Goal: Transaction & Acquisition: Purchase product/service

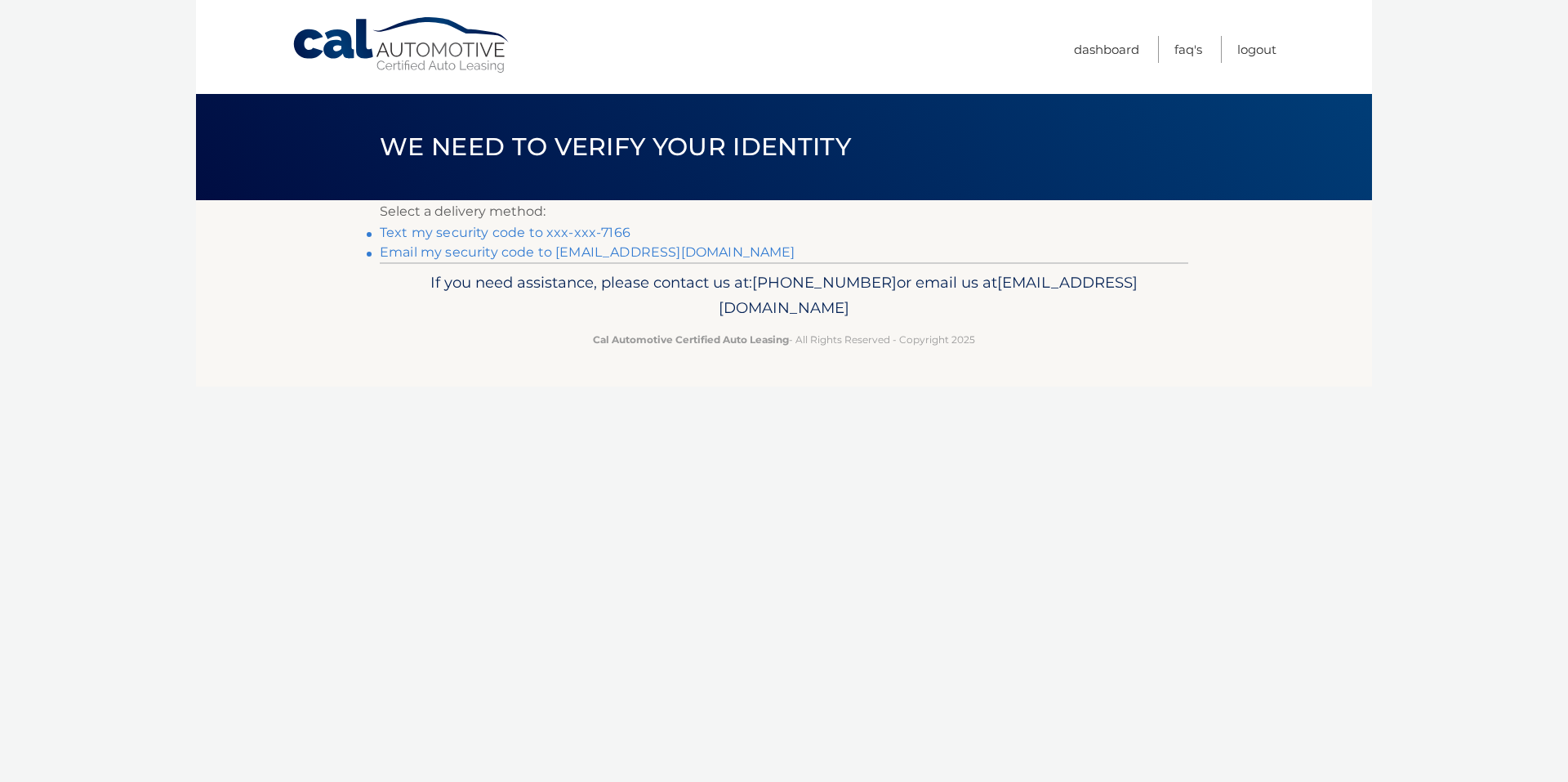
click at [534, 228] on link "Text my security code to xxx-xxx-7166" at bounding box center [505, 232] width 251 height 16
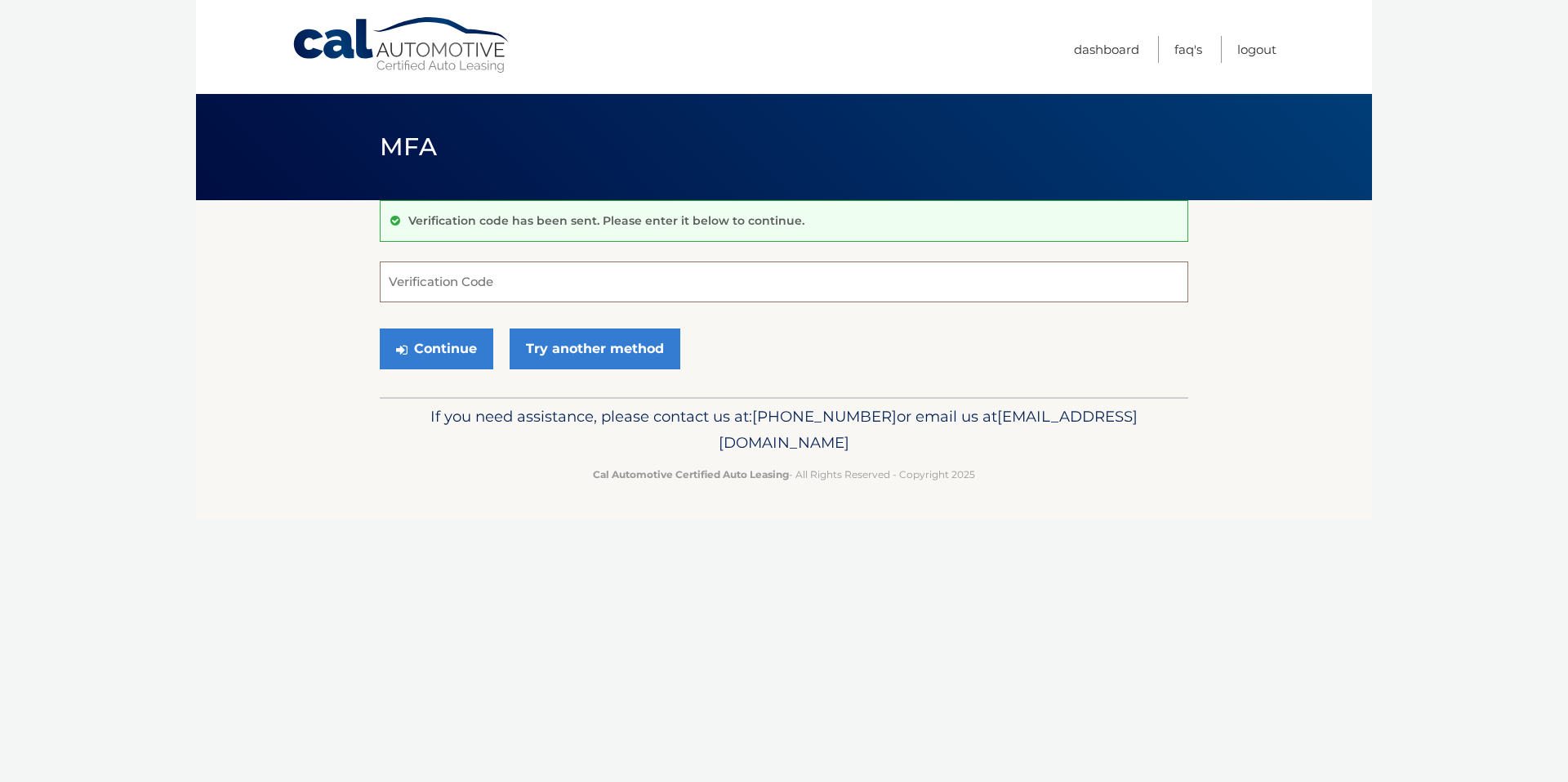
click at [514, 279] on input "Verification Code" at bounding box center [784, 281] width 808 height 41
type input "908569"
click at [427, 344] on button "Continue" at bounding box center [436, 348] width 113 height 41
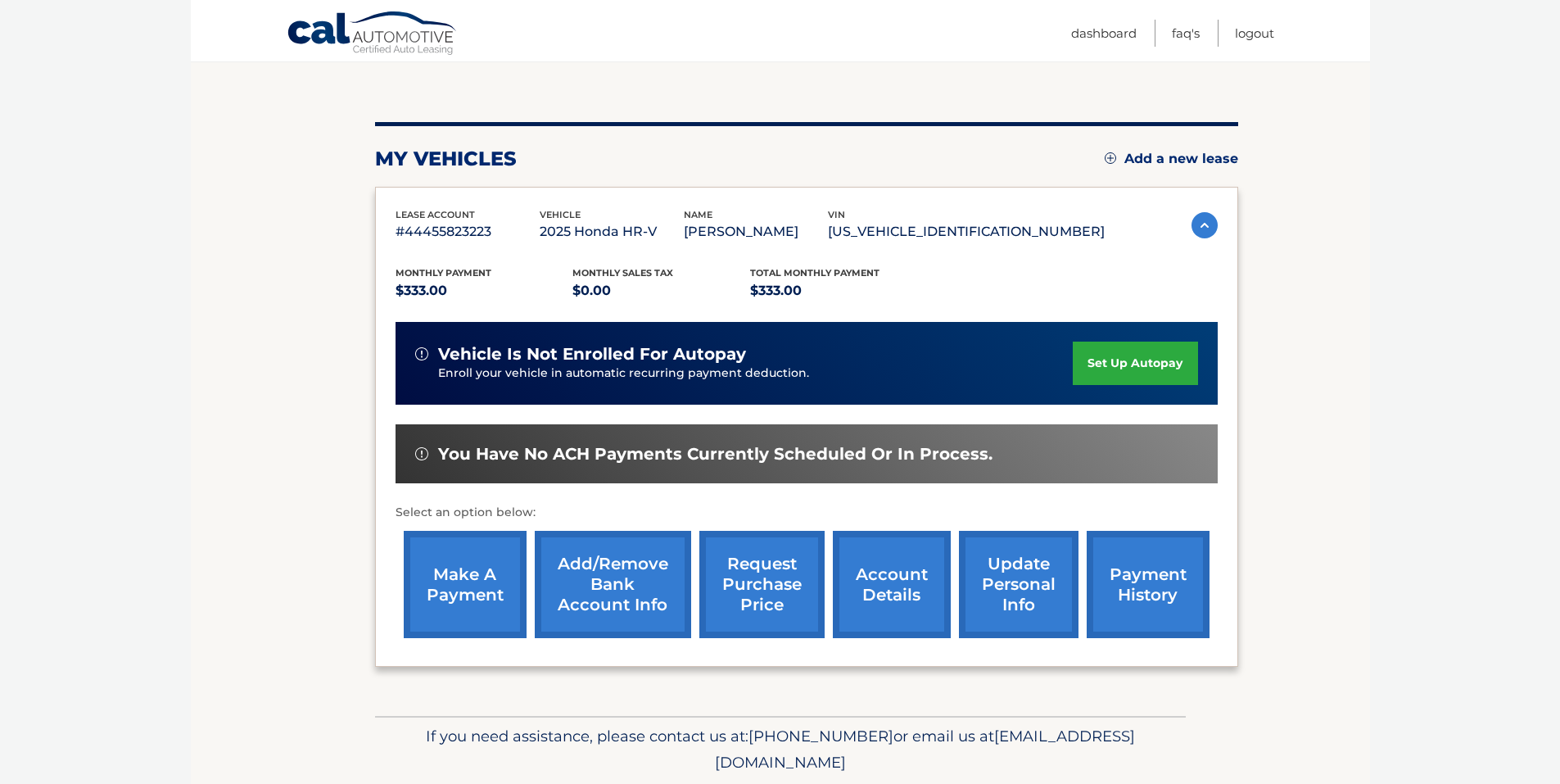
scroll to position [209, 0]
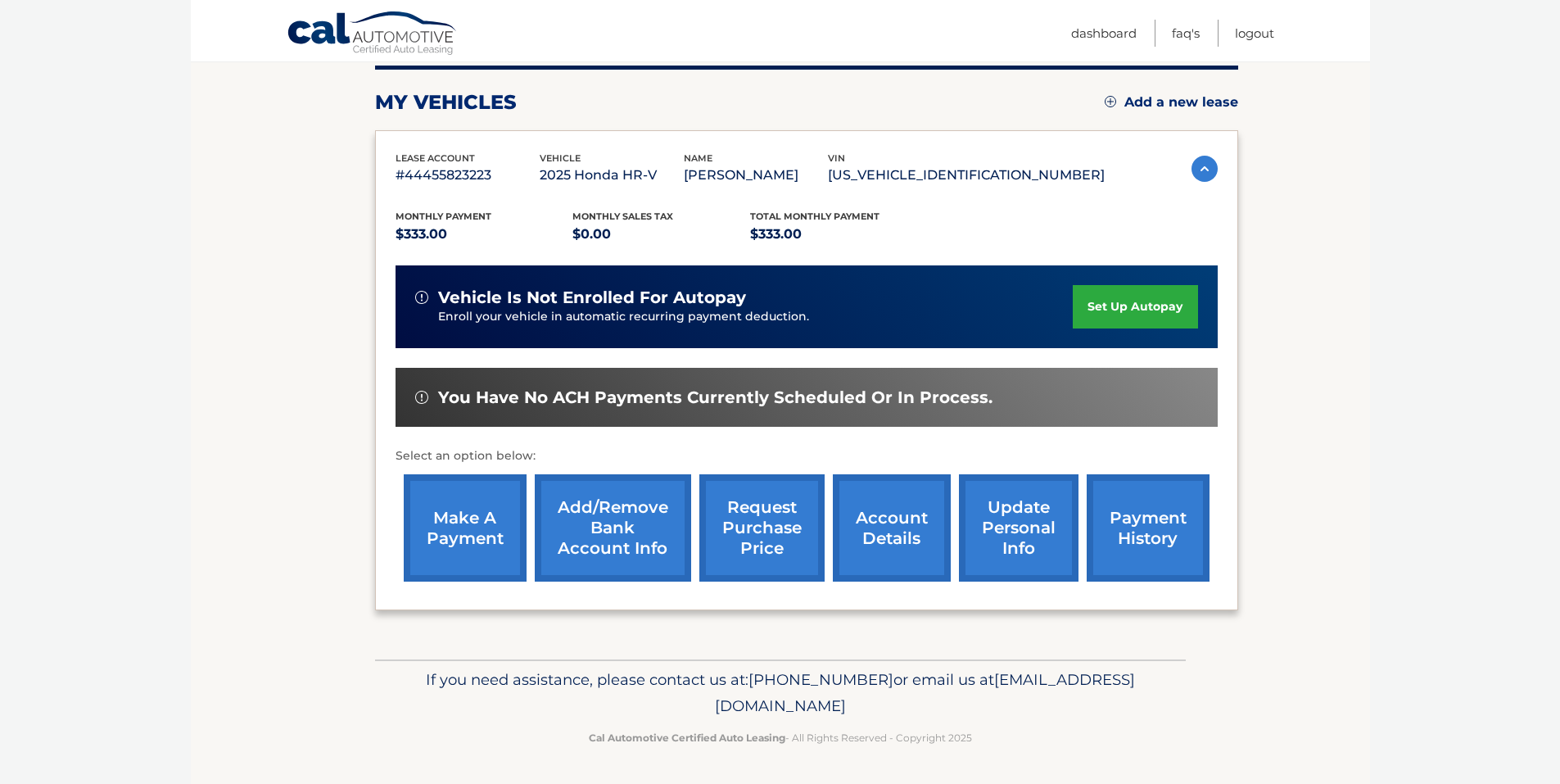
click at [441, 528] on link "make a payment" at bounding box center [466, 527] width 123 height 107
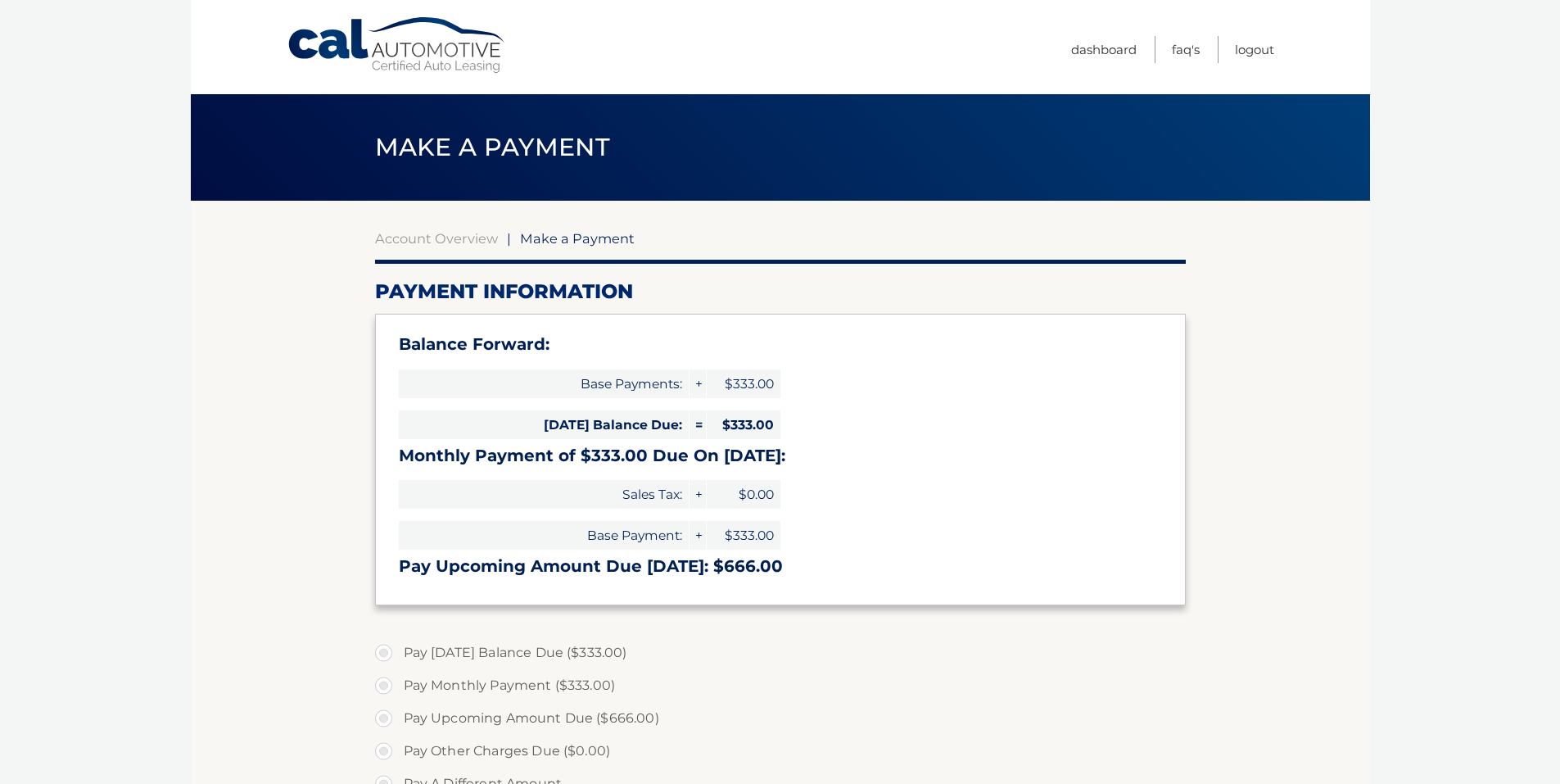
select select "YzgxMTM3ZjMtYzhmYS00Zjk3LTk3NDEtY2YzODRlYTE1NDhk"
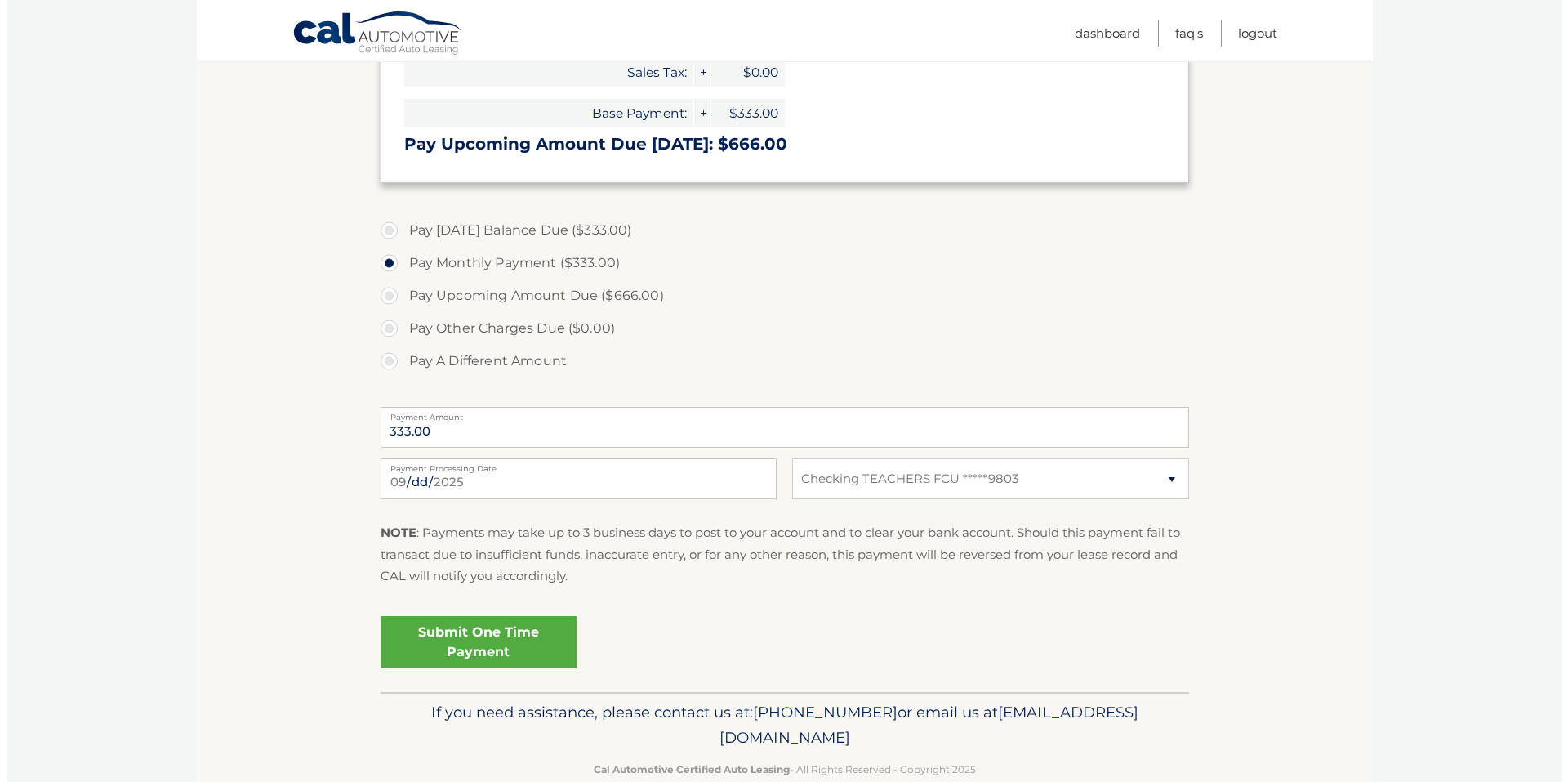
scroll to position [455, 0]
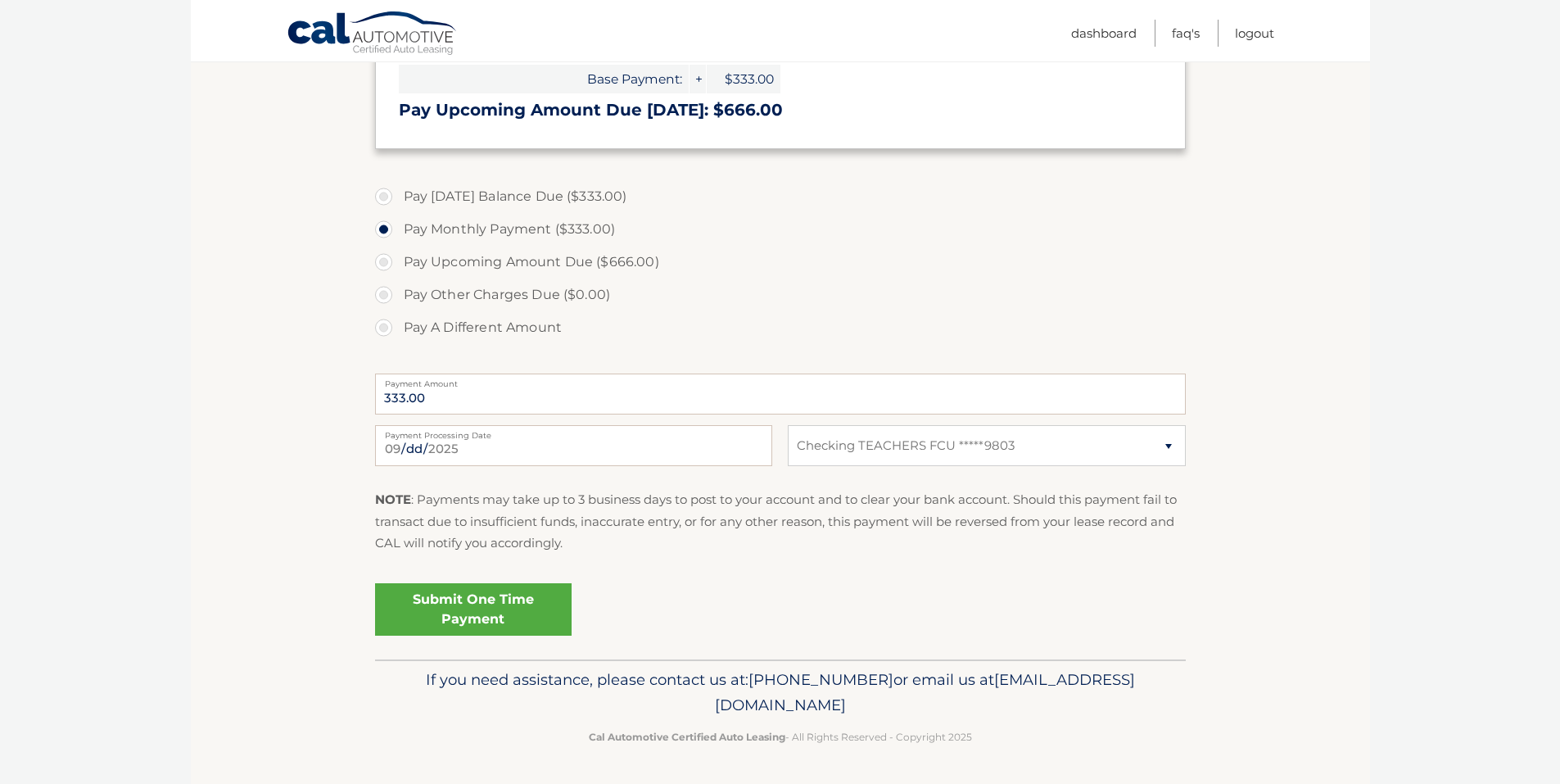
click at [478, 604] on link "Submit One Time Payment" at bounding box center [473, 609] width 197 height 52
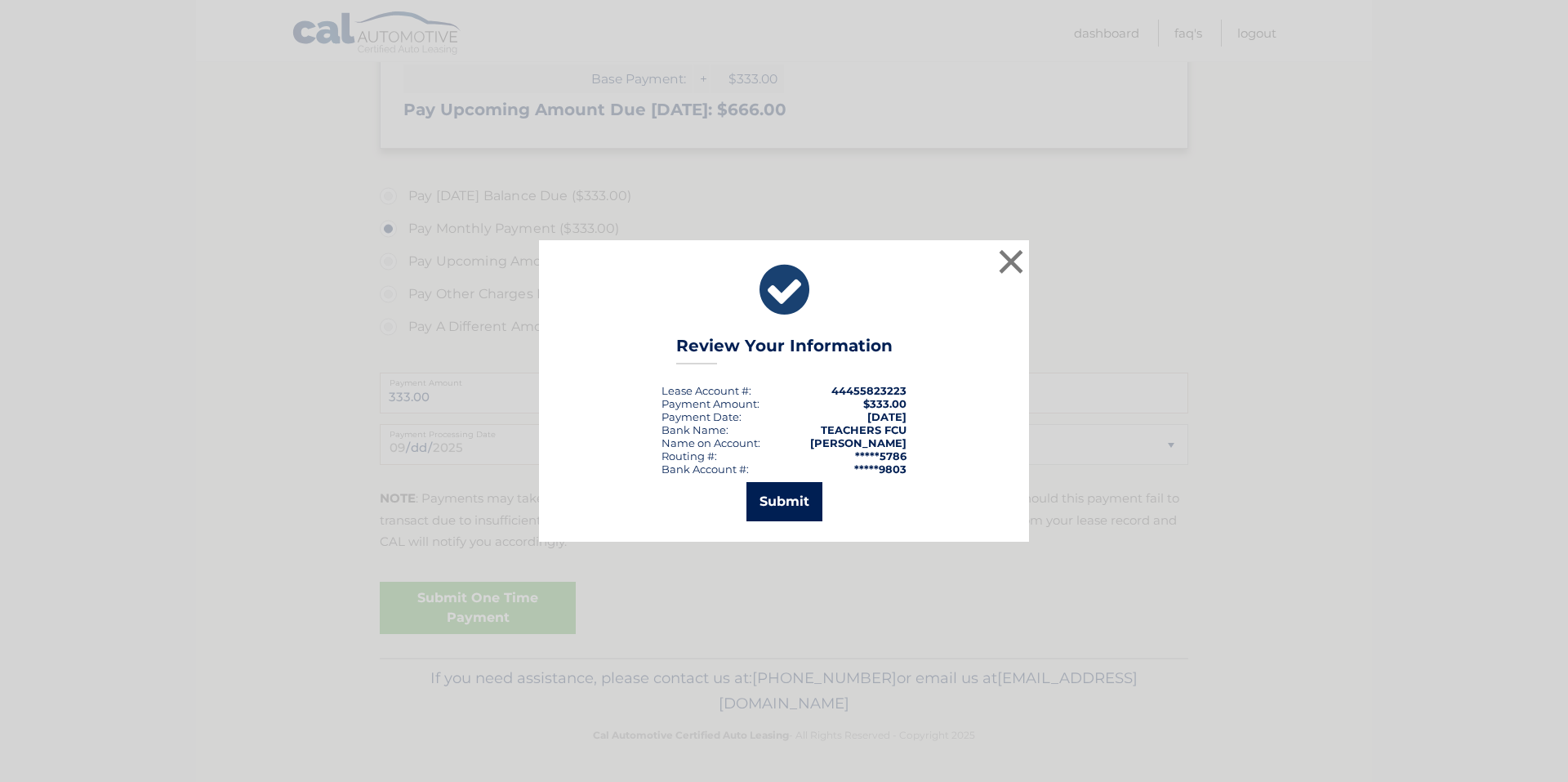
click at [781, 501] on button "Submit" at bounding box center [784, 501] width 76 height 39
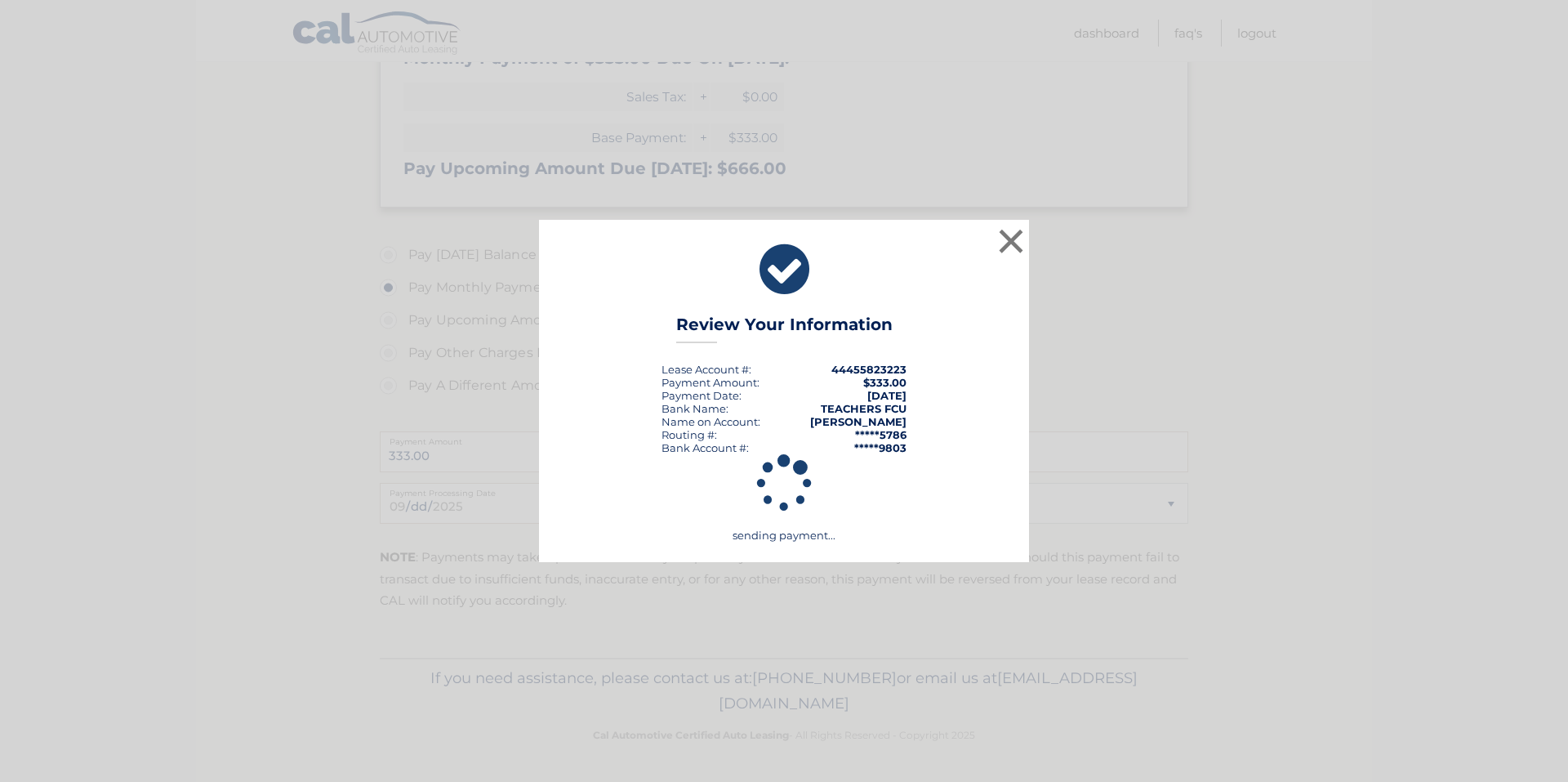
scroll to position [396, 0]
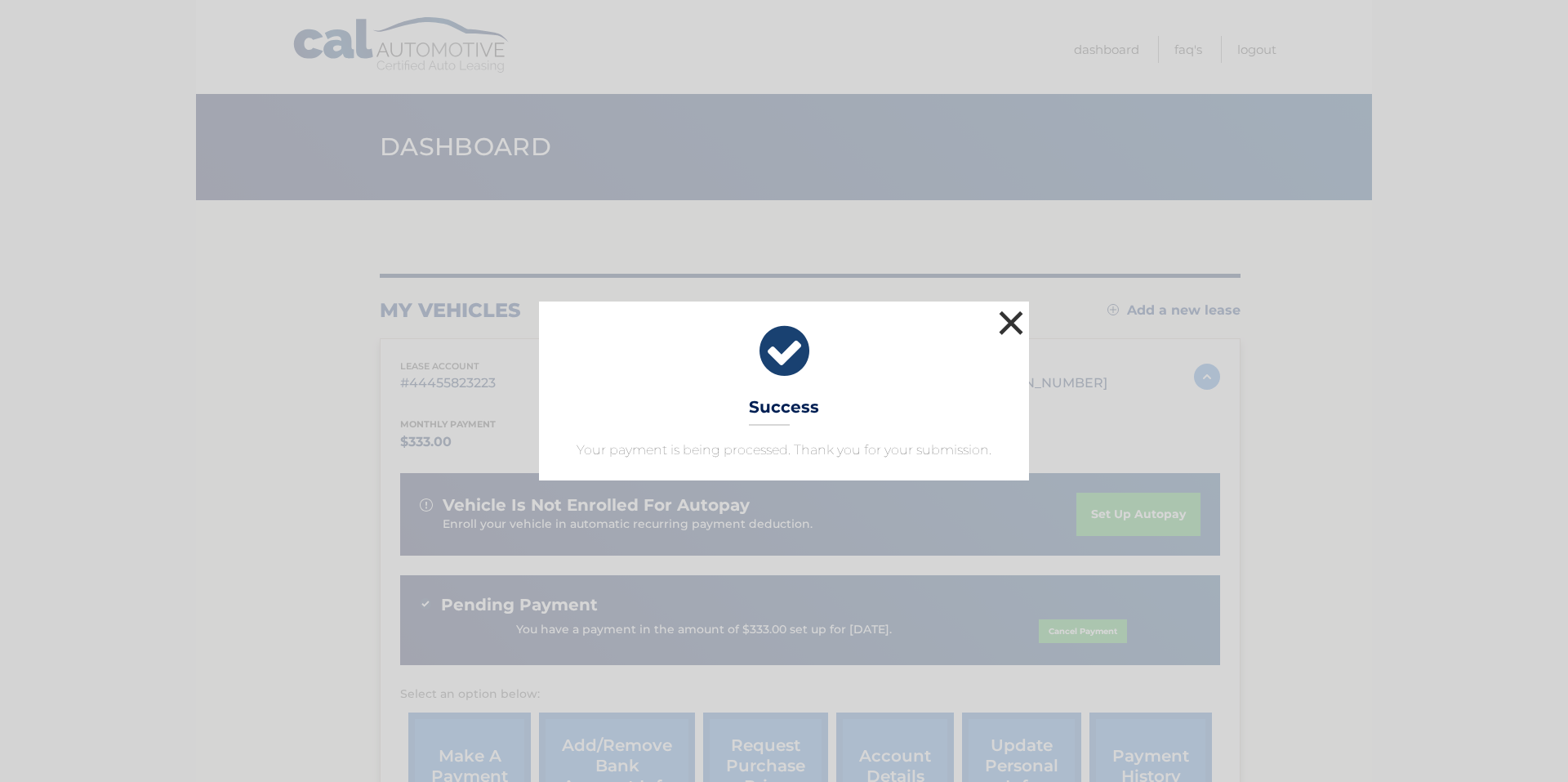
click at [1009, 324] on button "×" at bounding box center [1010, 322] width 32 height 32
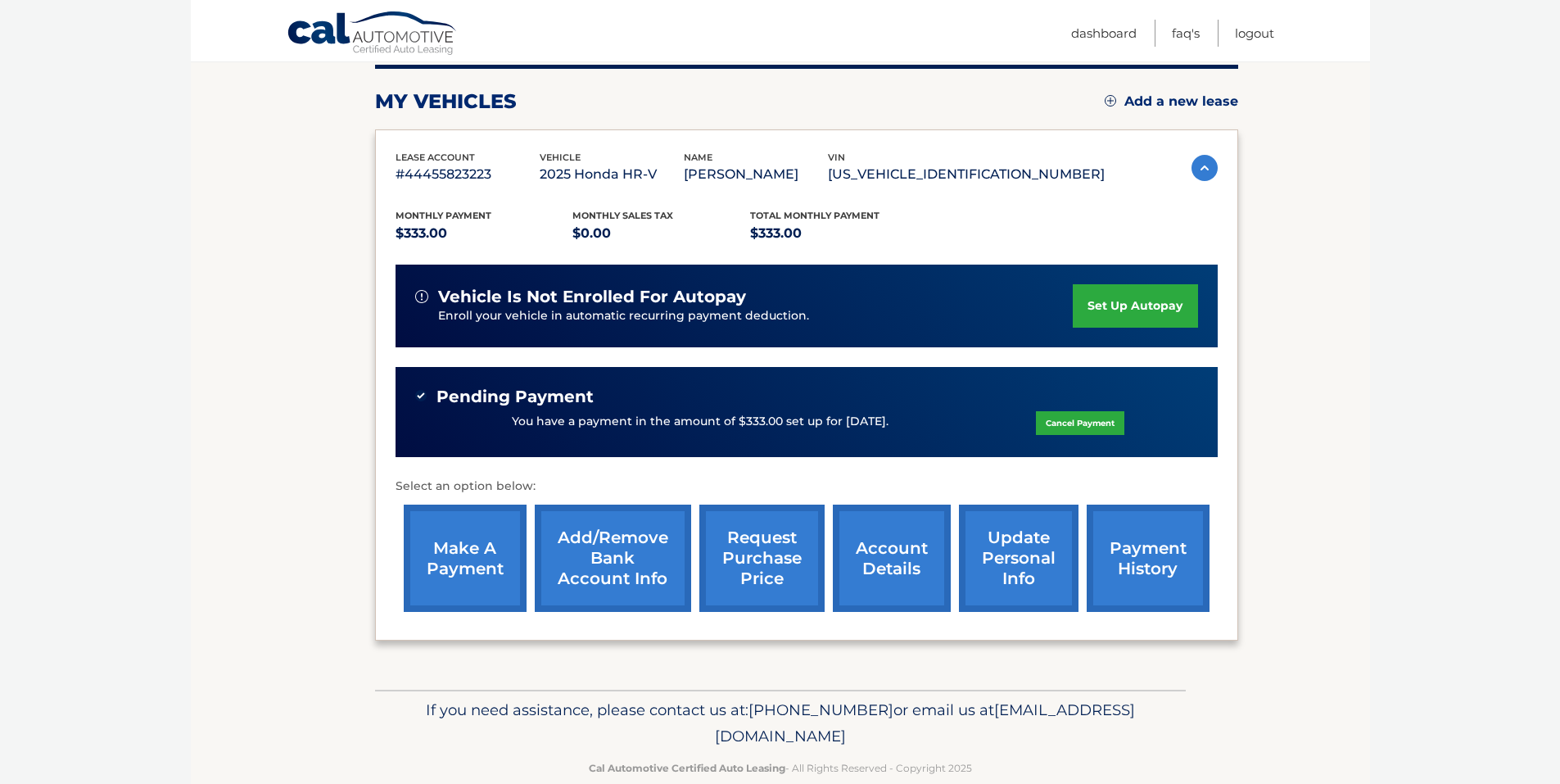
scroll to position [240, 0]
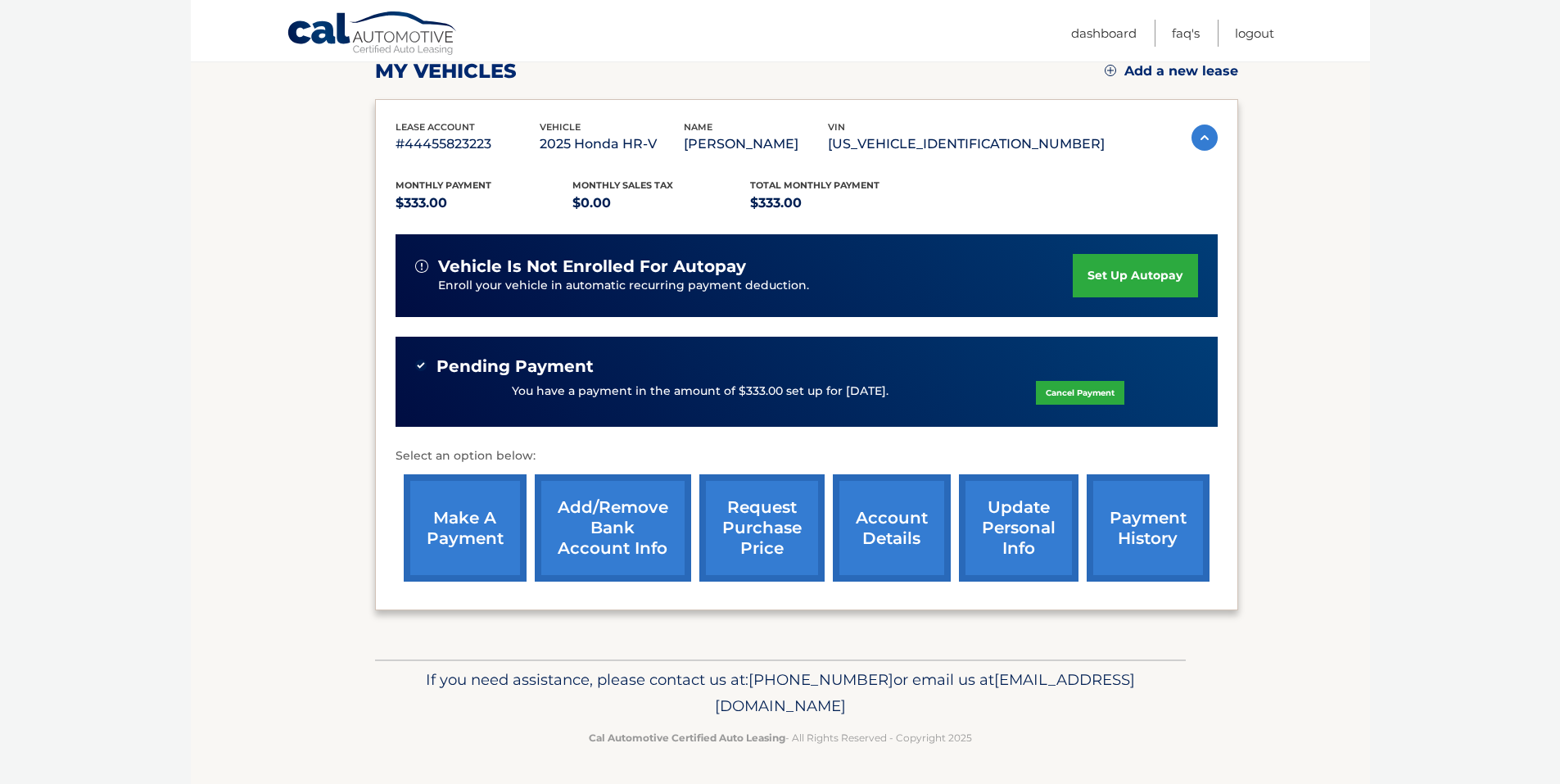
click at [1156, 519] on link "payment history" at bounding box center [1148, 527] width 123 height 107
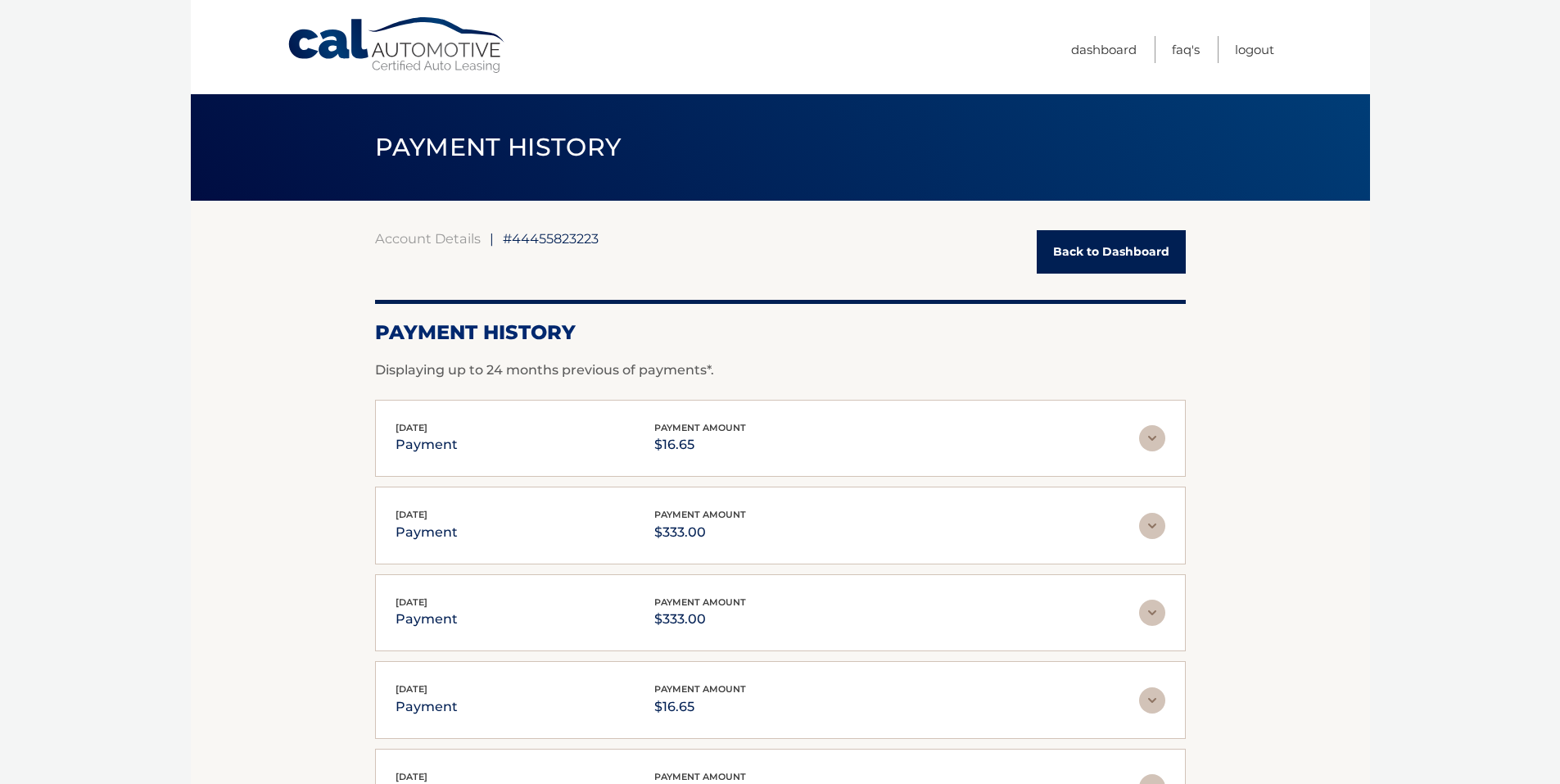
click at [1118, 250] on link "Back to Dashboard" at bounding box center [1111, 251] width 149 height 43
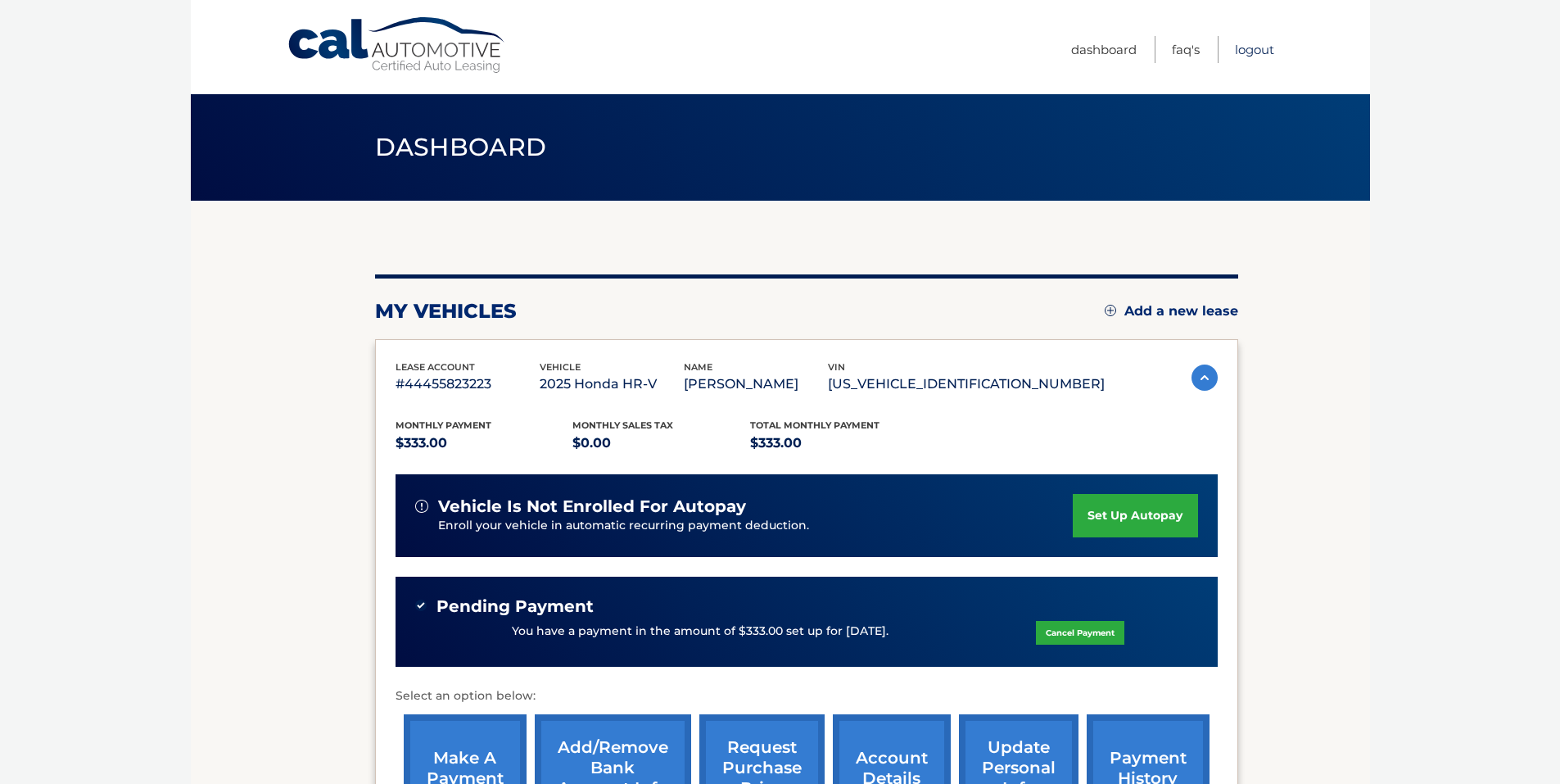
click at [1255, 46] on link "Logout" at bounding box center [1254, 49] width 39 height 27
